Goal: Transaction & Acquisition: Purchase product/service

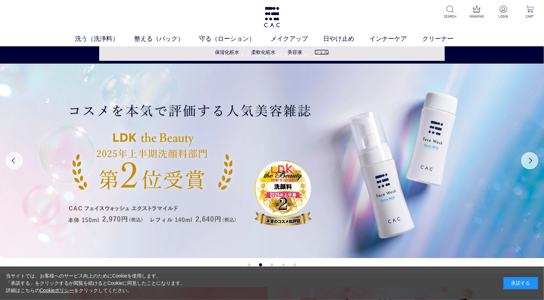
click at [321, 52] on link "ジェル" at bounding box center [322, 52] width 15 height 6
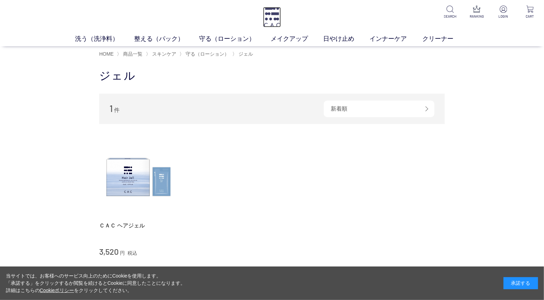
click at [271, 16] on img at bounding box center [272, 17] width 18 height 20
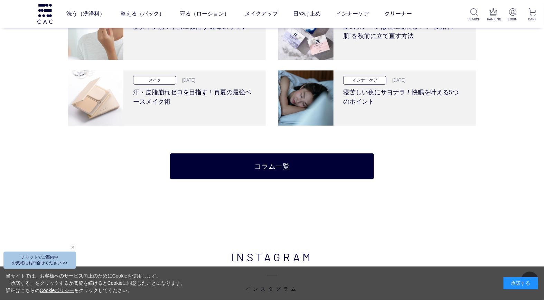
scroll to position [1459, 0]
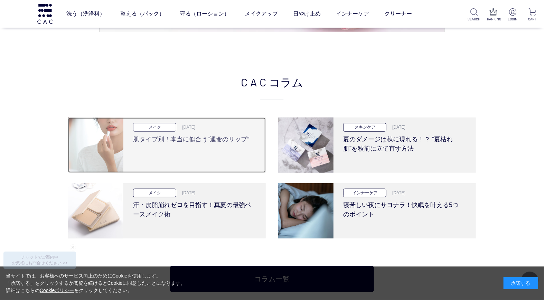
click at [188, 141] on h3 "肌タイプ別！本当に似合う“運命のリップ”" at bounding box center [192, 138] width 119 height 12
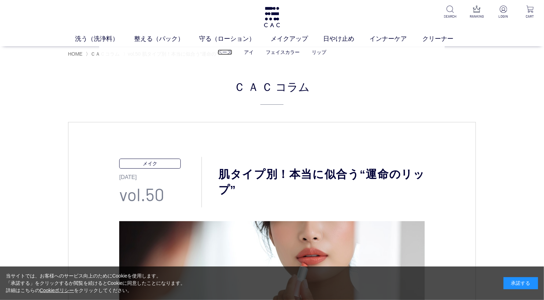
click at [225, 53] on link "ベース" at bounding box center [225, 52] width 15 height 6
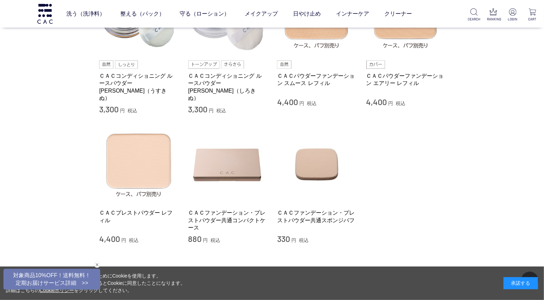
scroll to position [38, 0]
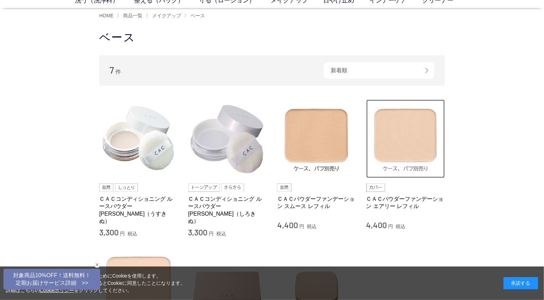
click at [387, 138] on img at bounding box center [405, 139] width 79 height 79
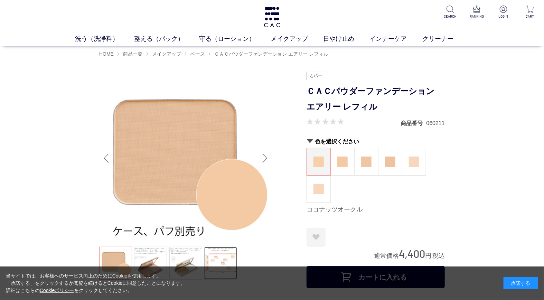
click at [229, 256] on link at bounding box center [220, 263] width 33 height 33
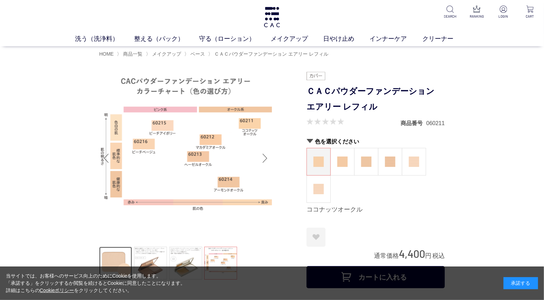
click at [121, 256] on link at bounding box center [115, 263] width 33 height 33
